Goal: Task Accomplishment & Management: Manage account settings

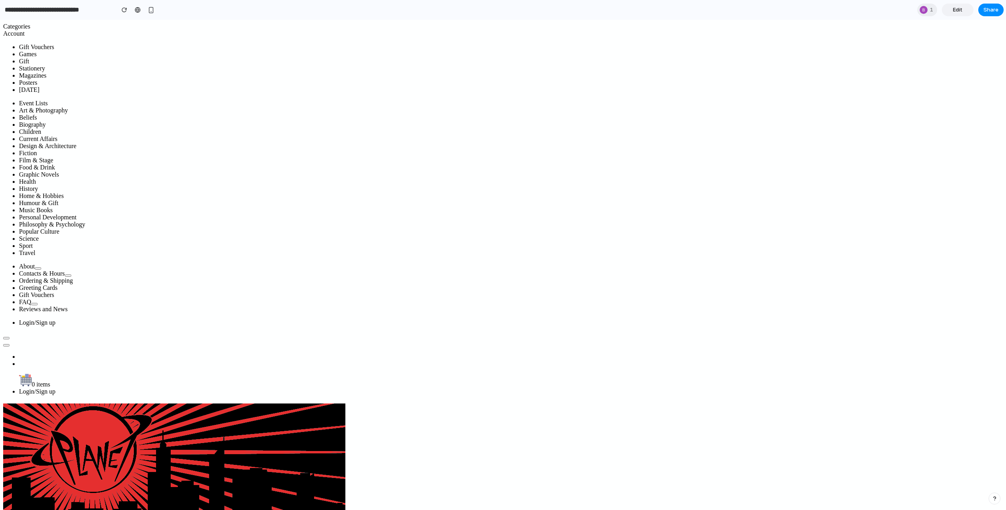
click at [958, 12] on span "Edit" at bounding box center [958, 10] width 10 height 8
